Goal: Information Seeking & Learning: Learn about a topic

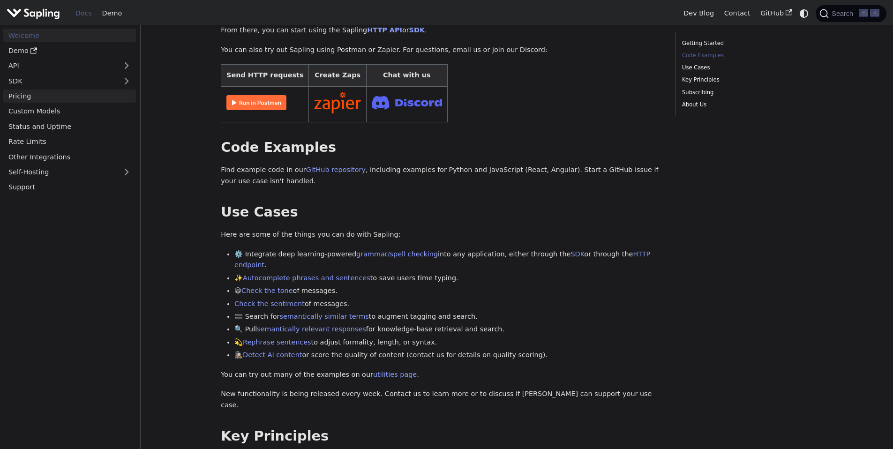
click at [39, 97] on link "Pricing" at bounding box center [69, 96] width 133 height 14
